Goal: Find contact information: Find contact information

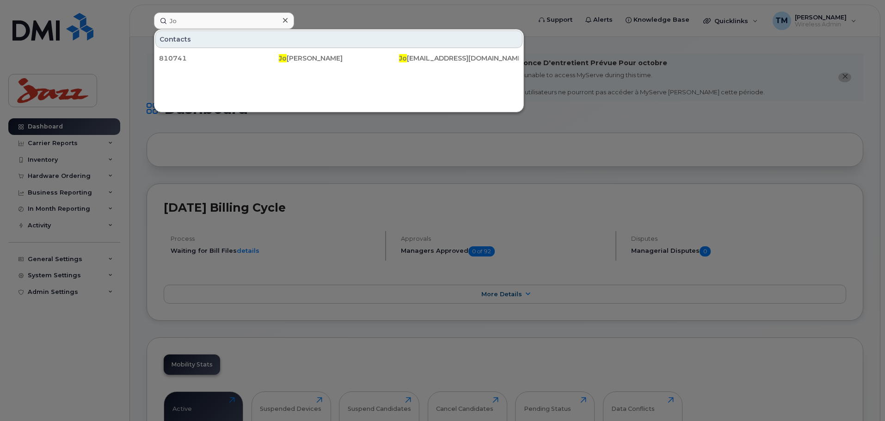
type input "J"
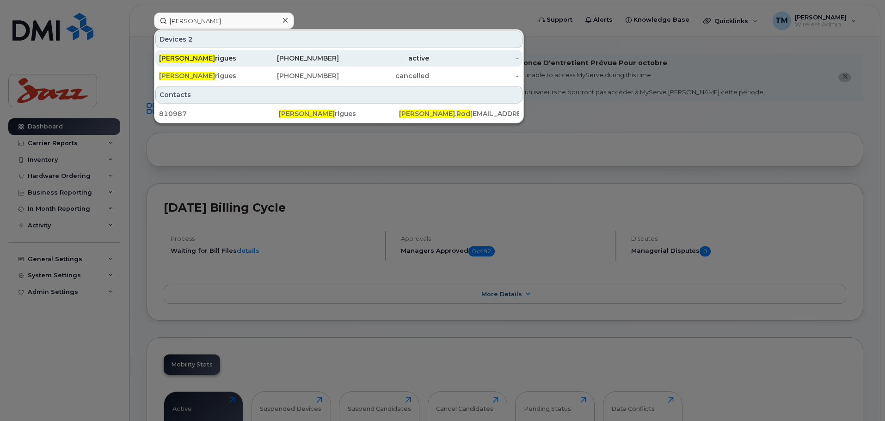
type input "[PERSON_NAME]"
click at [208, 57] on div "[PERSON_NAME] [PERSON_NAME]" at bounding box center [204, 58] width 90 height 9
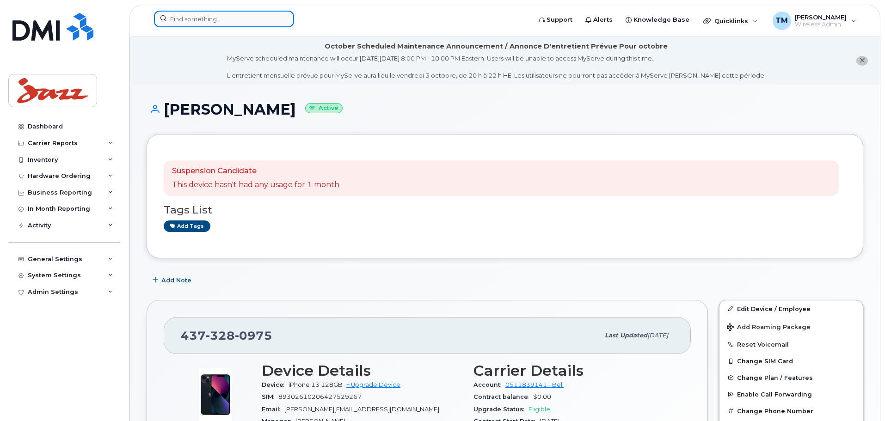
click at [231, 25] on input at bounding box center [224, 19] width 140 height 17
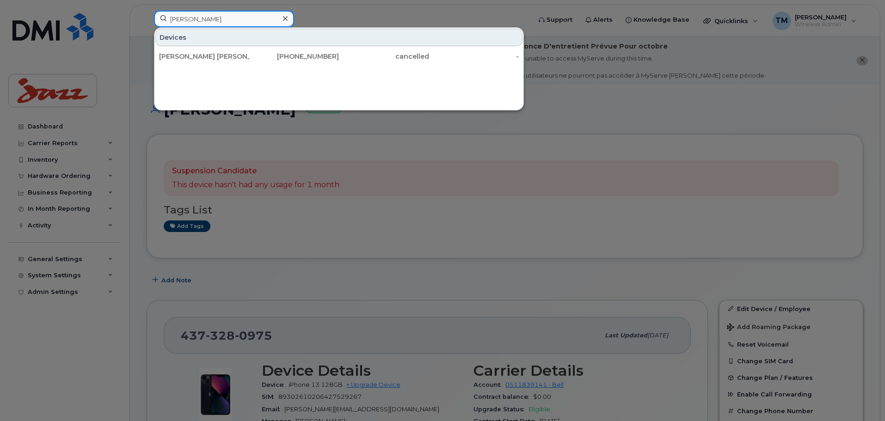
type input "[PERSON_NAME]"
drag, startPoint x: 213, startPoint y: 18, endPoint x: 162, endPoint y: 19, distance: 50.9
click at [152, 23] on div "[PERSON_NAME] Contacts 817275 [PERSON_NAME] . [PERSON_NAME] @[DOMAIN_NAME]" at bounding box center [340, 21] width 386 height 20
type input "[PERSON_NAME]"
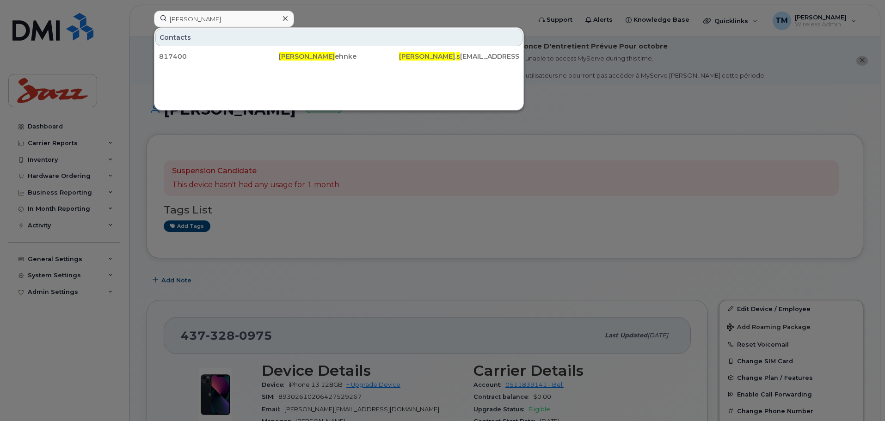
click at [286, 17] on icon at bounding box center [285, 18] width 5 height 7
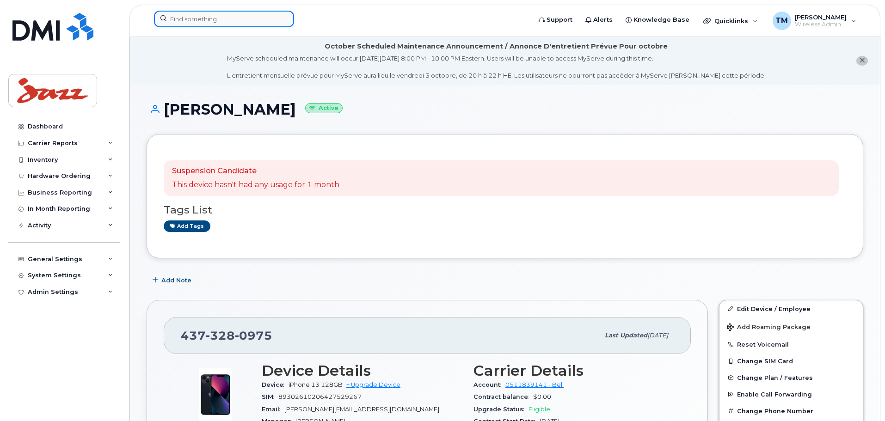
click at [253, 26] on input at bounding box center [224, 19] width 140 height 17
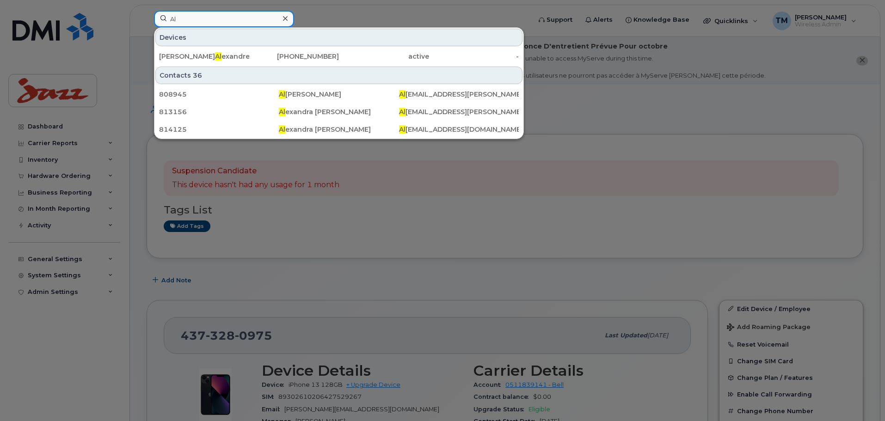
type input "A"
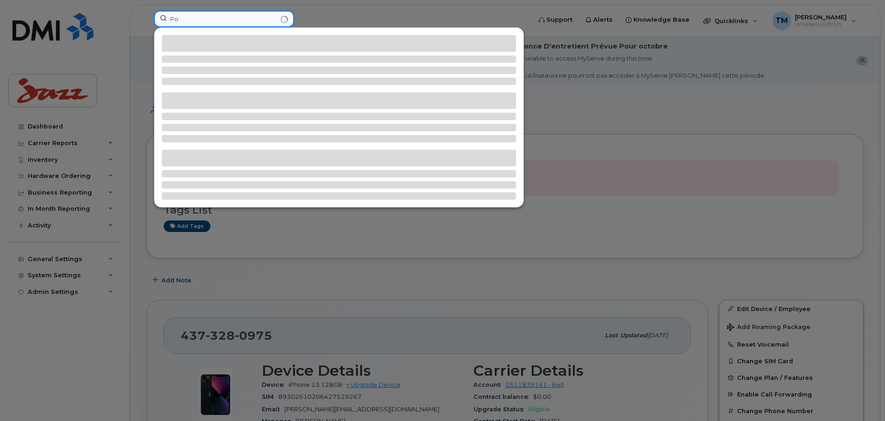
type input "P"
type input "E"
type input "S"
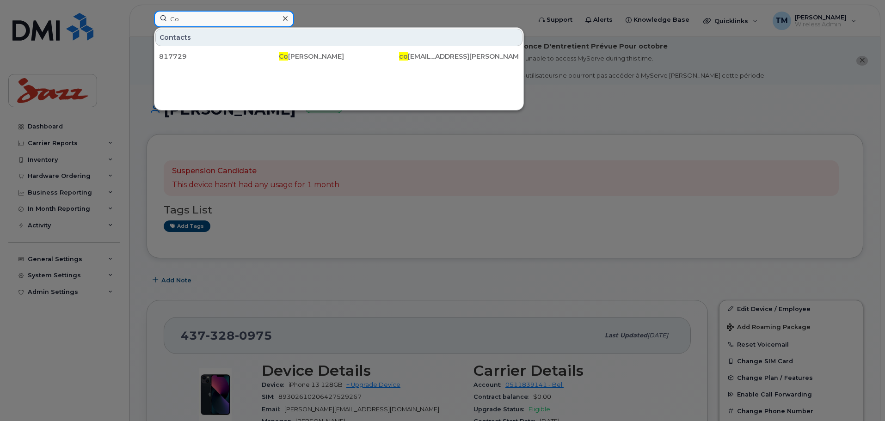
type input "C"
type input "N"
type input "K"
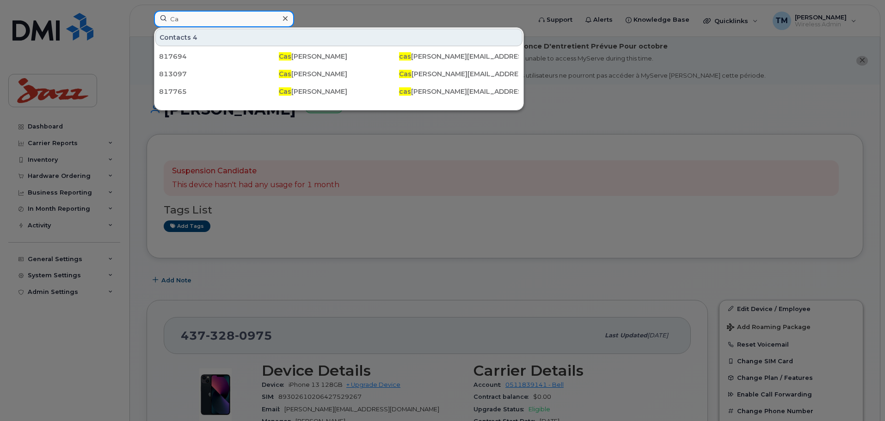
type input "C"
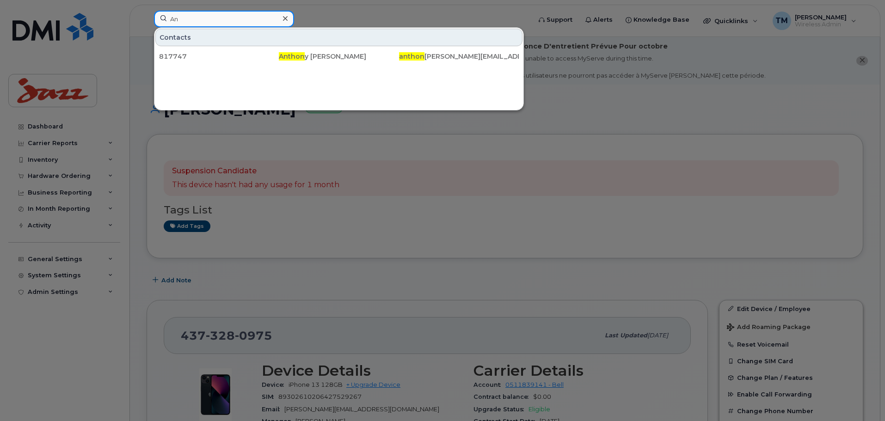
type input "A"
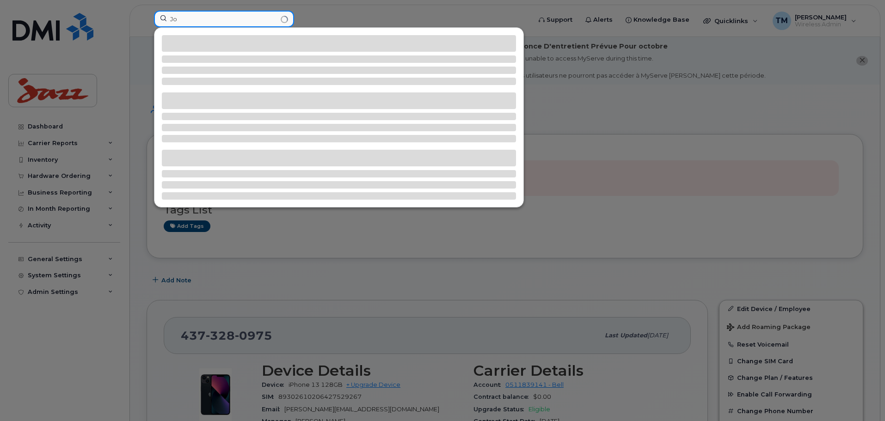
type input "J"
type input "B"
type input "D"
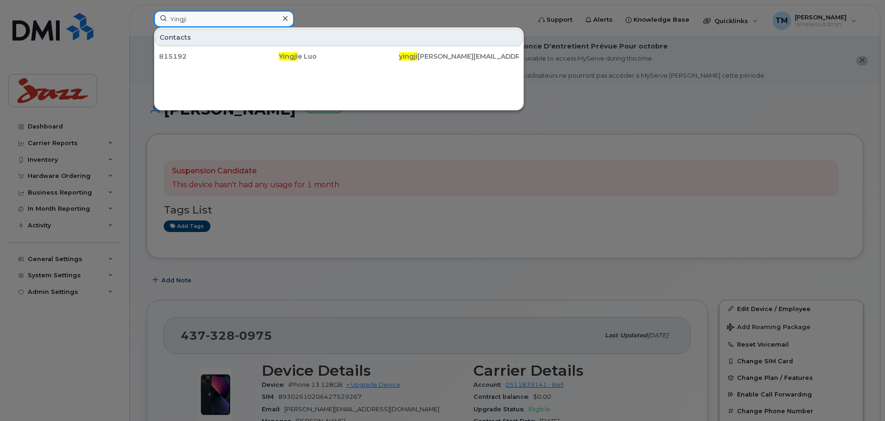
type input "Yingji"
click at [284, 19] on icon at bounding box center [285, 18] width 5 height 7
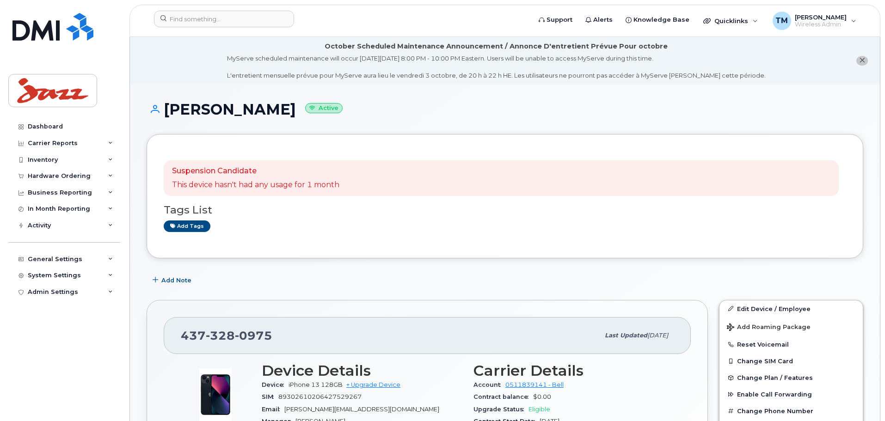
click at [175, 54] on li "October Scheduled Maintenance Announcement / Annonce D'entretient Prévue Pour o…" at bounding box center [505, 61] width 750 height 48
click at [216, 11] on input at bounding box center [224, 19] width 140 height 17
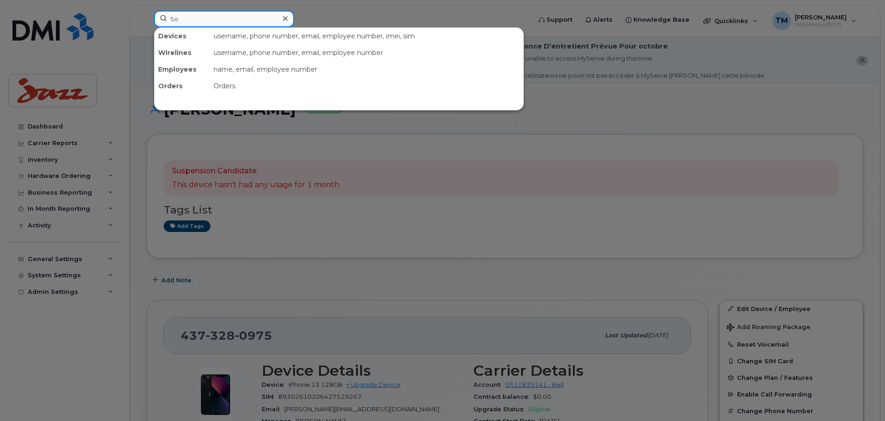
type input "S"
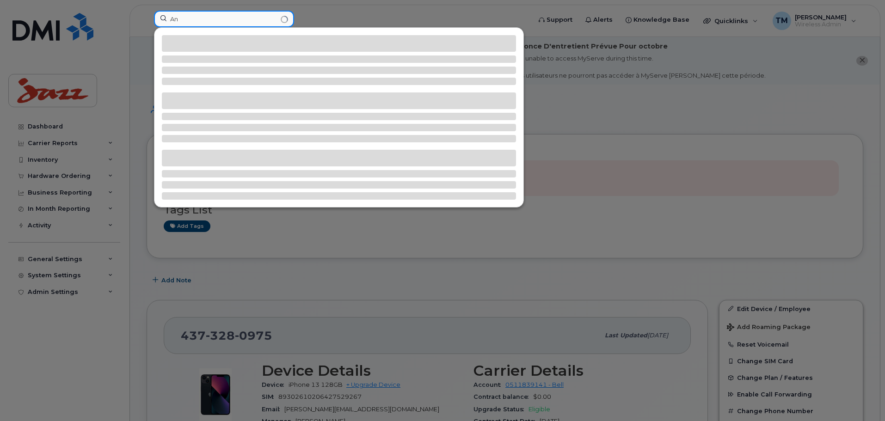
type input "A"
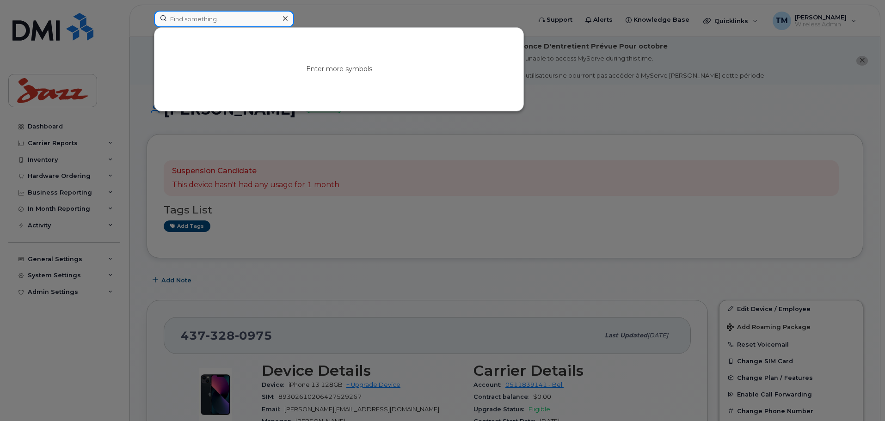
click at [238, 20] on input at bounding box center [224, 19] width 140 height 17
type input "L"
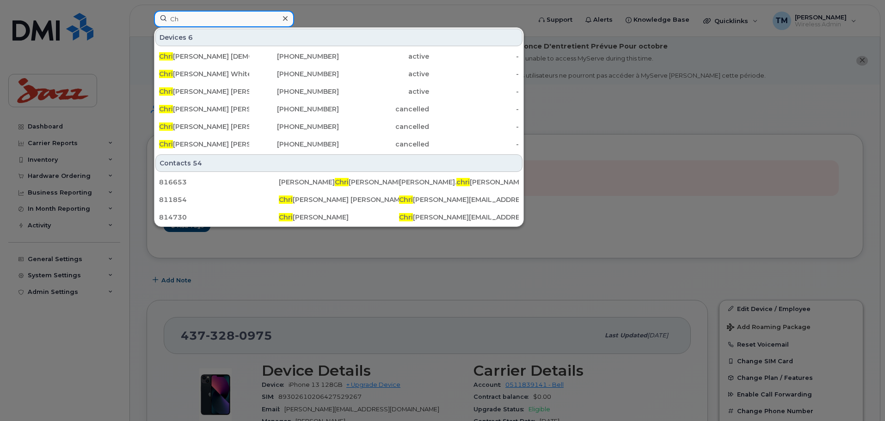
type input "C"
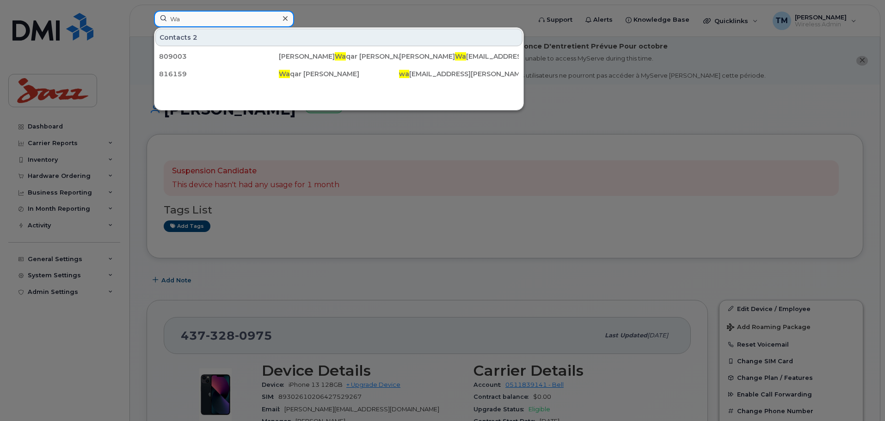
type input "W"
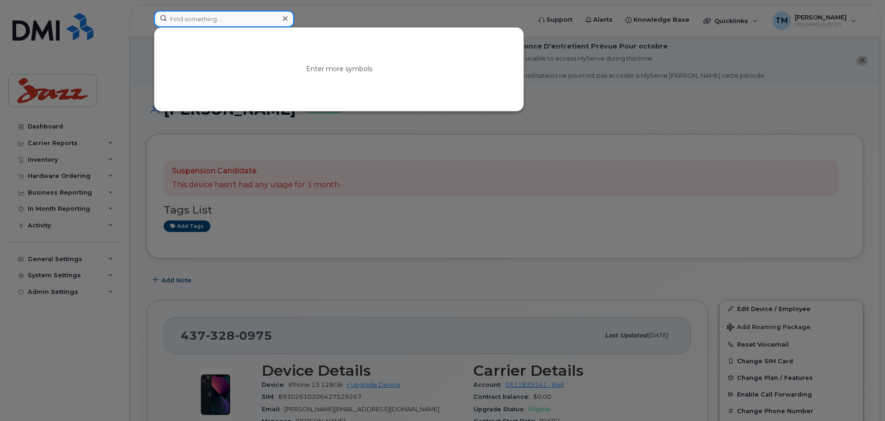
click at [242, 18] on input at bounding box center [224, 19] width 140 height 17
type input "S"
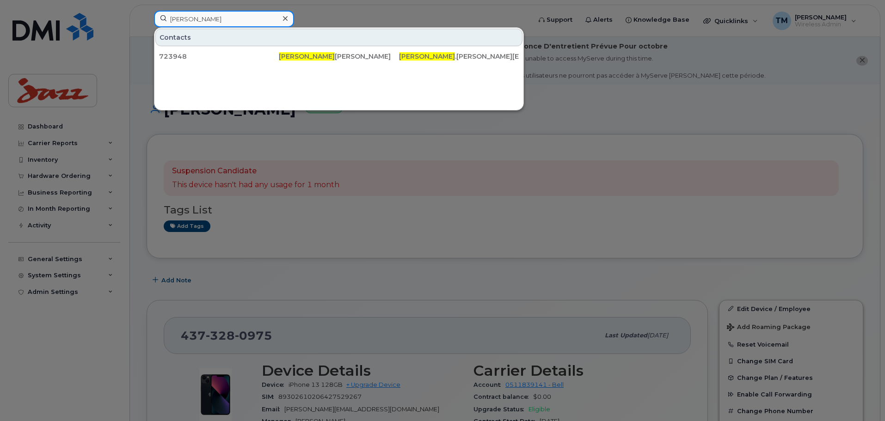
drag, startPoint x: 255, startPoint y: 23, endPoint x: 100, endPoint y: 29, distance: 154.6
click at [147, 29] on div "[PERSON_NAME] Contacts 723948 [PERSON_NAME] [PERSON_NAME] .[PERSON_NAME][EMAIL_…" at bounding box center [340, 21] width 386 height 20
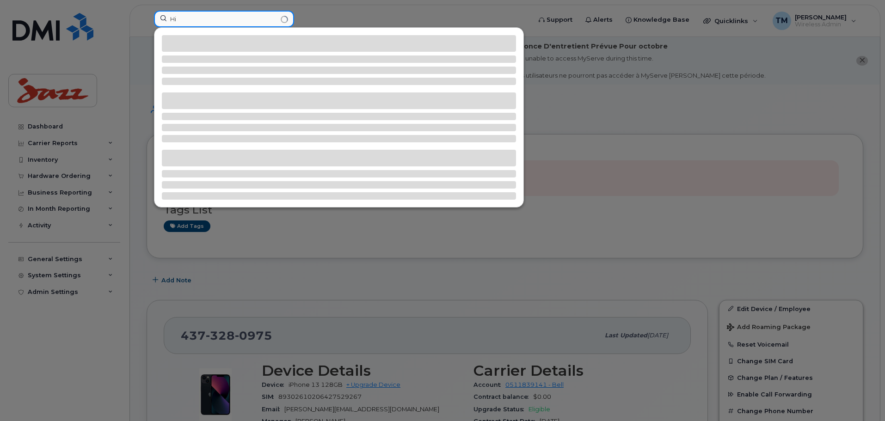
type input "H"
type input "K"
